Goal: Information Seeking & Learning: Understand process/instructions

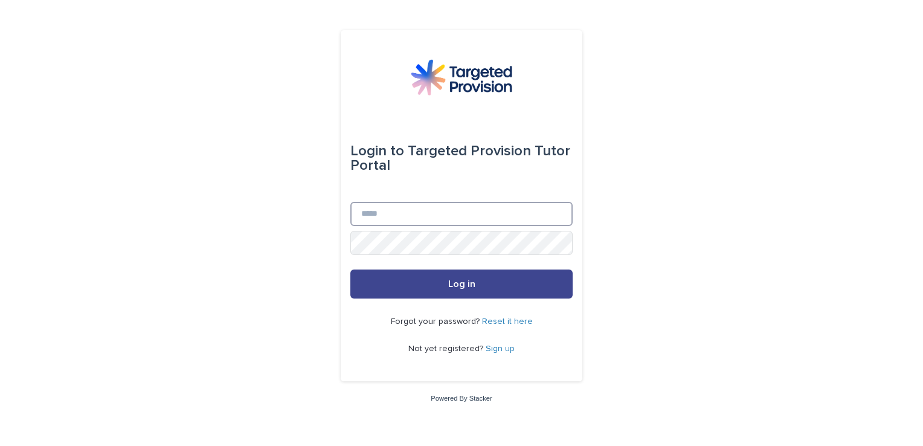
type input "**********"
click at [465, 286] on span "Log in" at bounding box center [461, 284] width 27 height 10
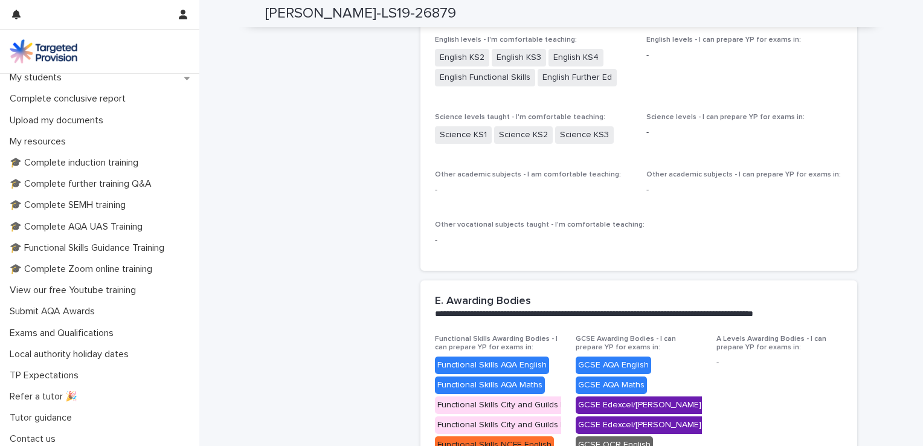
scroll to position [244, 0]
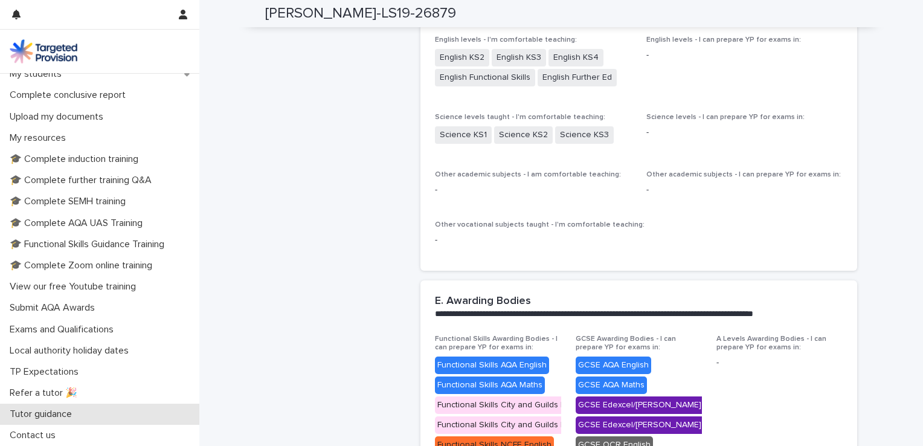
click at [67, 412] on p "Tutor guidance" at bounding box center [43, 413] width 77 height 11
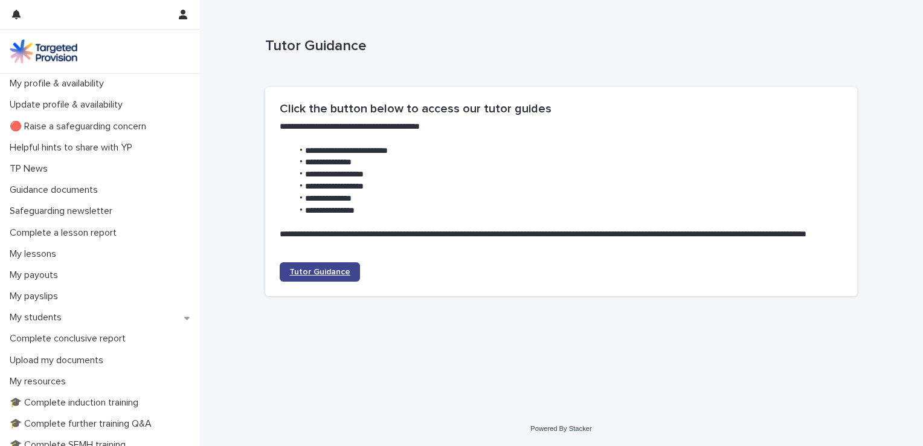
click at [303, 276] on span "Tutor Guidance" at bounding box center [319, 272] width 61 height 8
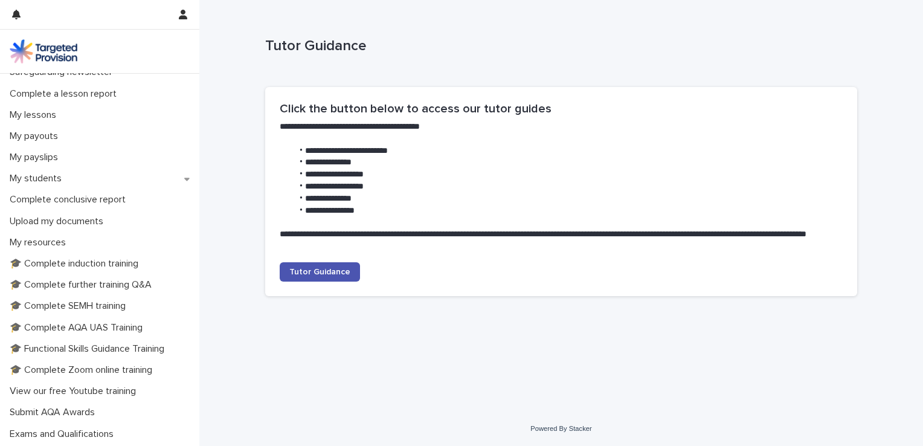
scroll to position [140, 0]
click at [118, 368] on p "🎓 Complete Zoom online training" at bounding box center [83, 368] width 157 height 11
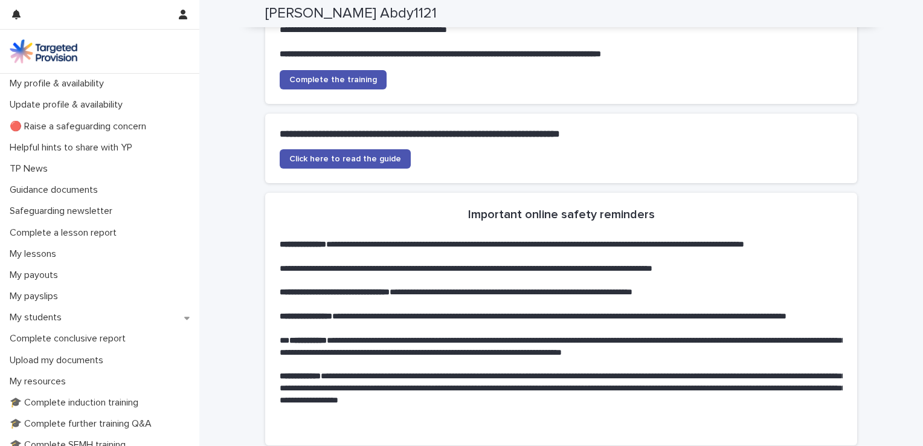
scroll to position [495, 0]
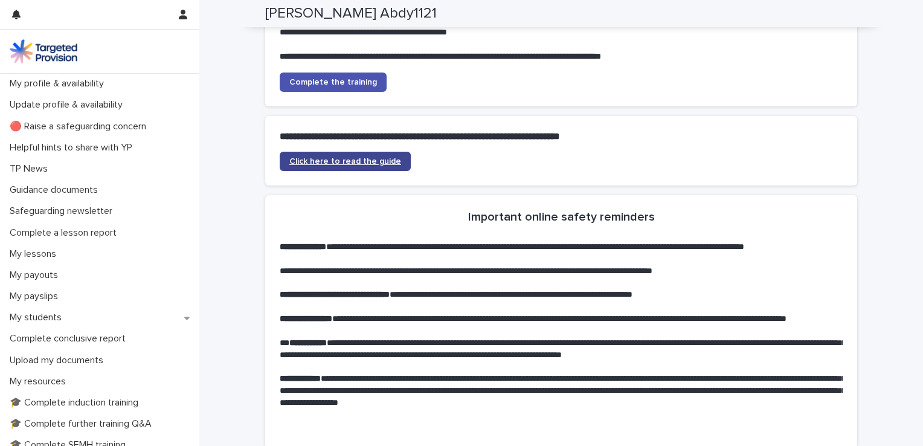
click at [386, 166] on span "Click here to read the guide" at bounding box center [345, 161] width 112 height 8
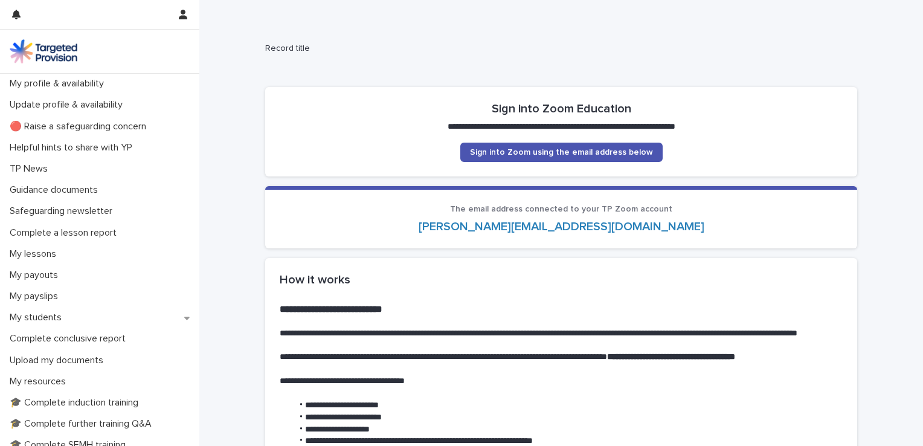
scroll to position [0, 0]
click at [499, 149] on span "Sign into Zoom using the email address below" at bounding box center [561, 152] width 183 height 8
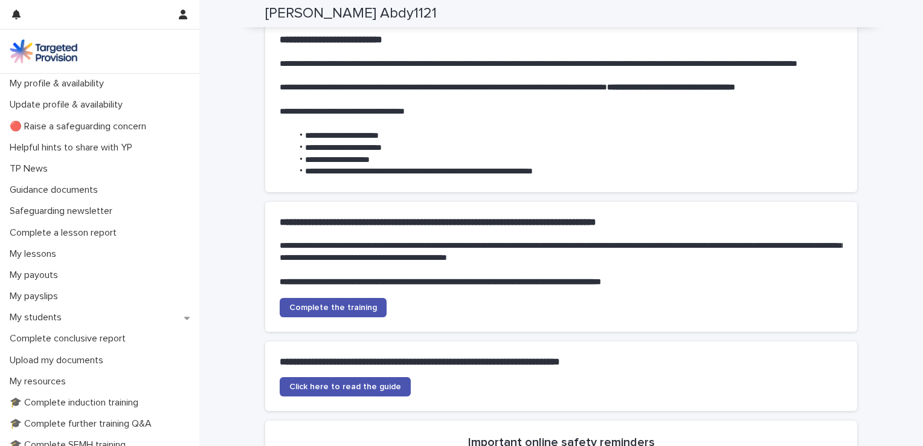
scroll to position [270, 0]
